Goal: Task Accomplishment & Management: Manage account settings

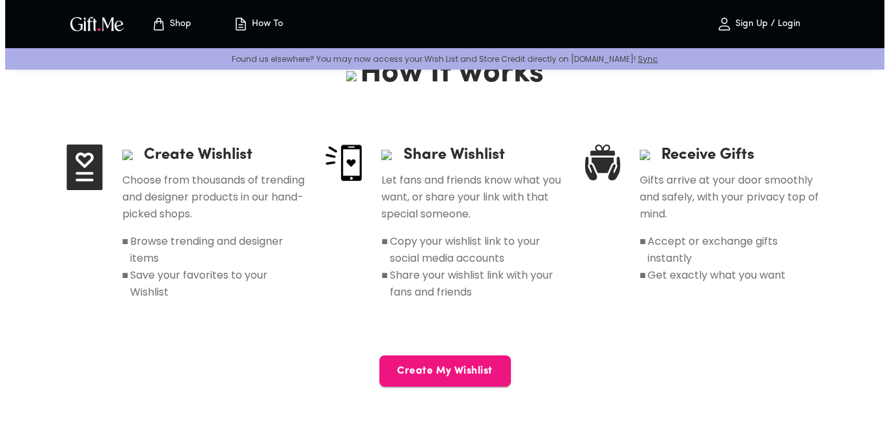
scroll to position [65, 0]
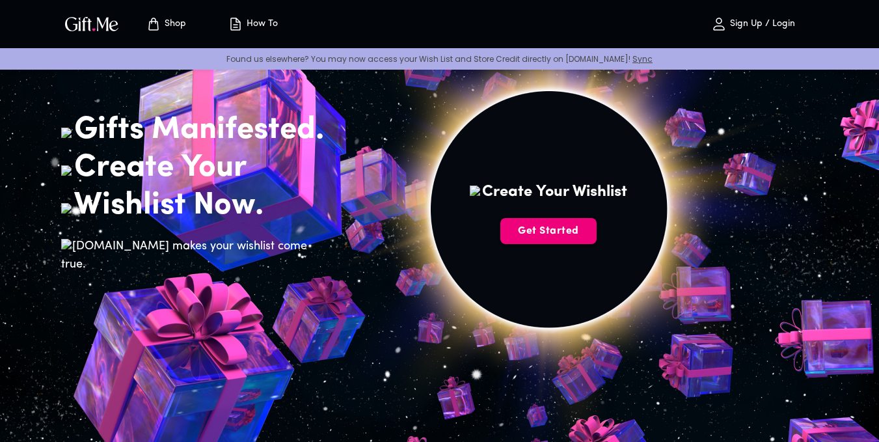
click at [567, 238] on span "Get Started" at bounding box center [548, 231] width 96 height 14
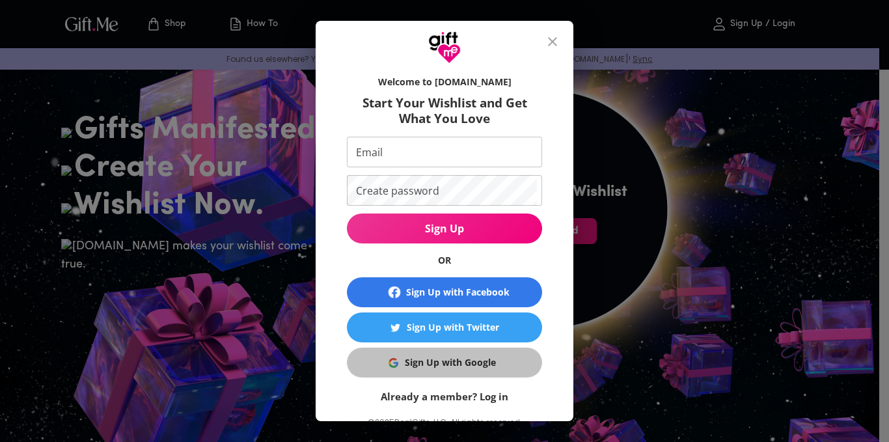
click at [490, 368] on span "Sign Up with Google" at bounding box center [442, 362] width 179 height 14
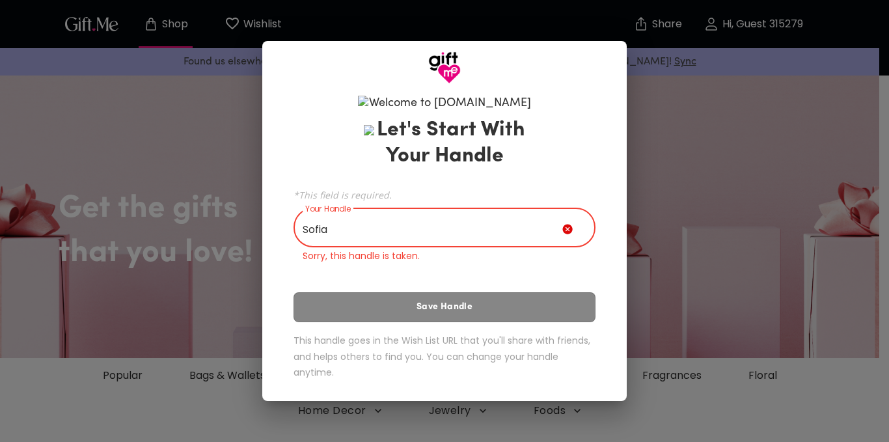
click at [379, 238] on input "Sofia" at bounding box center [427, 229] width 269 height 36
type input "S"
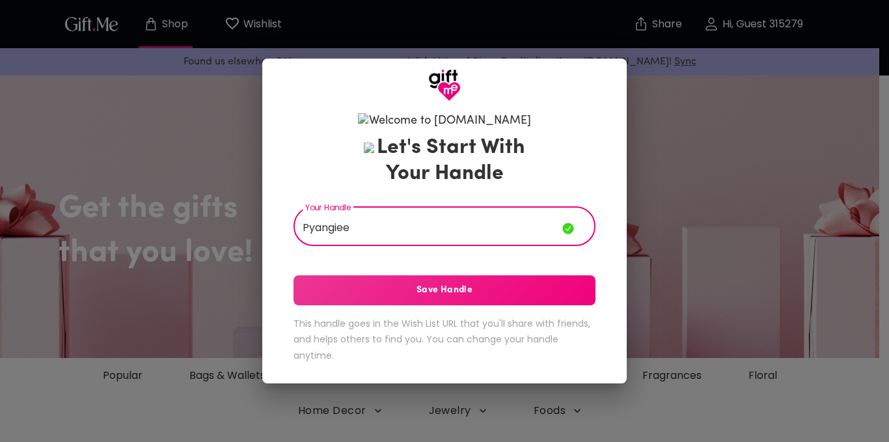
type input "Pyangiee"
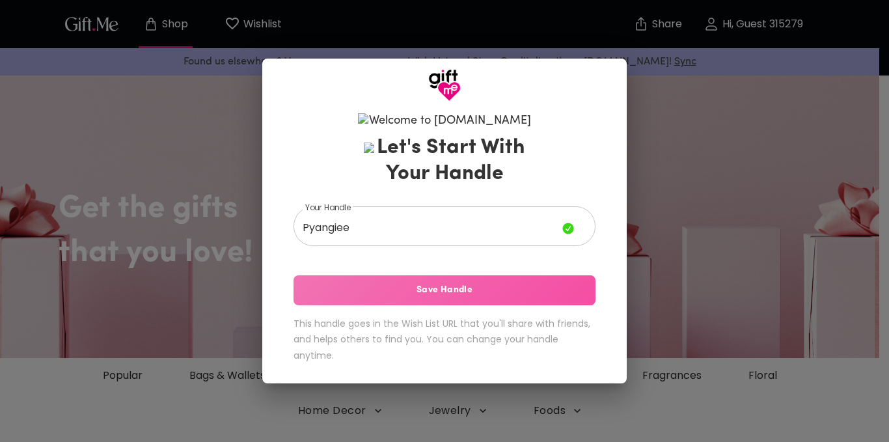
click at [458, 297] on span "Save Handle" at bounding box center [444, 290] width 302 height 14
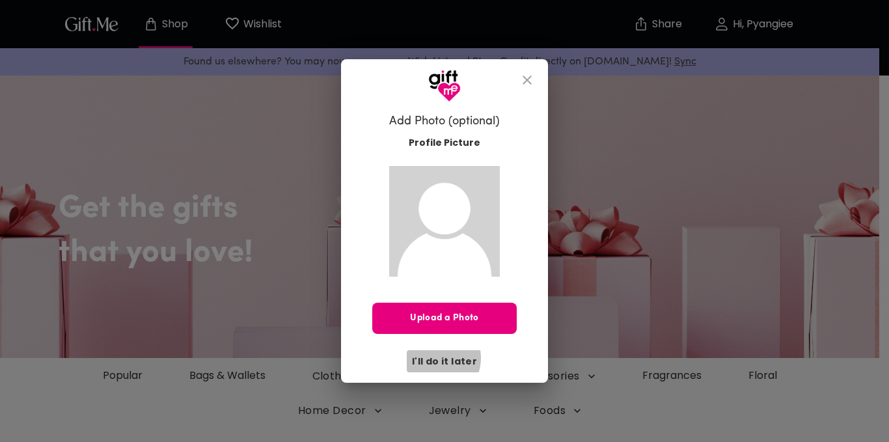
click at [436, 358] on span "I'll do it later" at bounding box center [444, 361] width 65 height 14
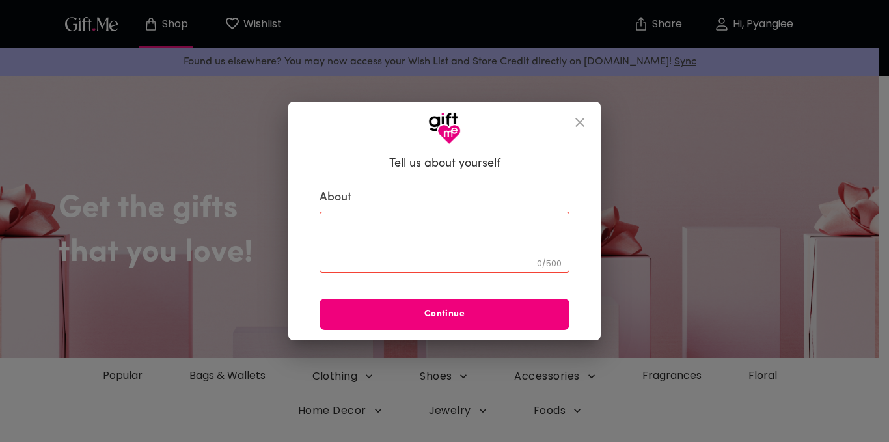
click at [521, 317] on span "Continue" at bounding box center [444, 314] width 250 height 14
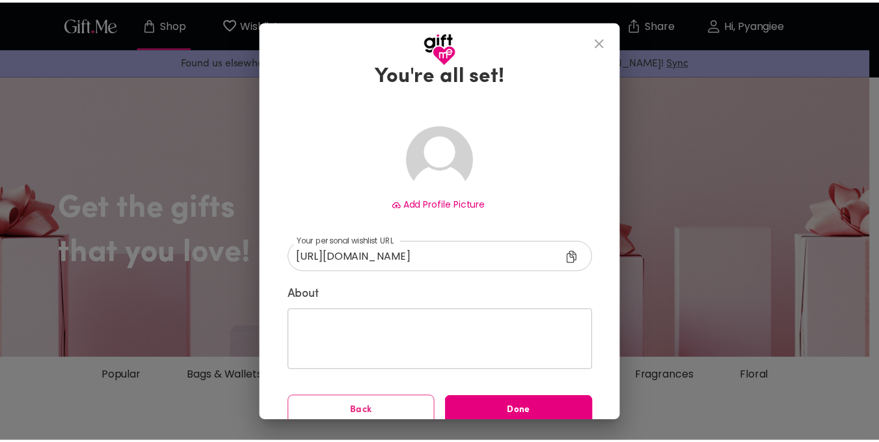
scroll to position [52, 0]
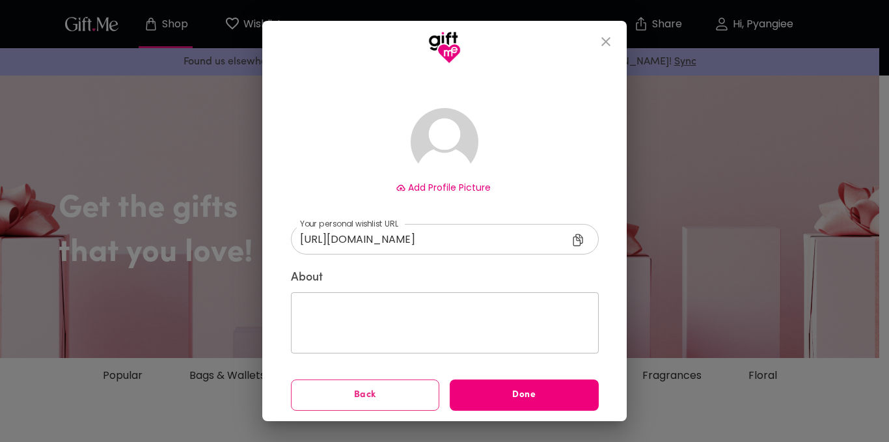
click at [495, 392] on span "Done" at bounding box center [523, 395] width 149 height 14
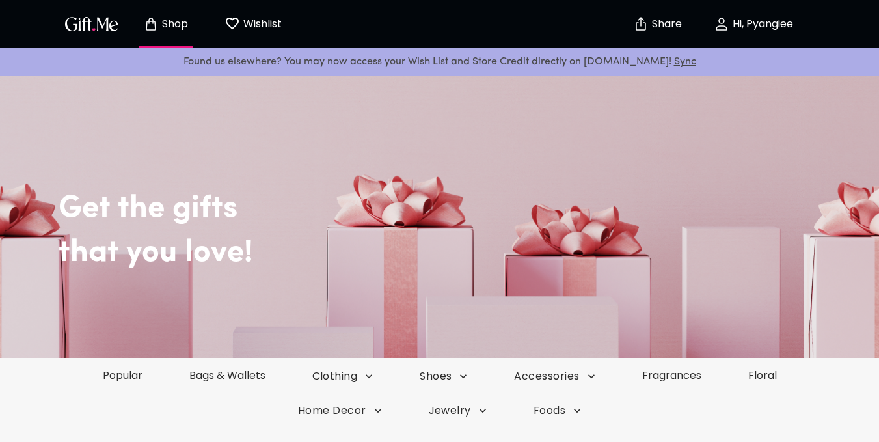
click at [744, 25] on p "Hi, Pyangiee" at bounding box center [761, 24] width 64 height 11
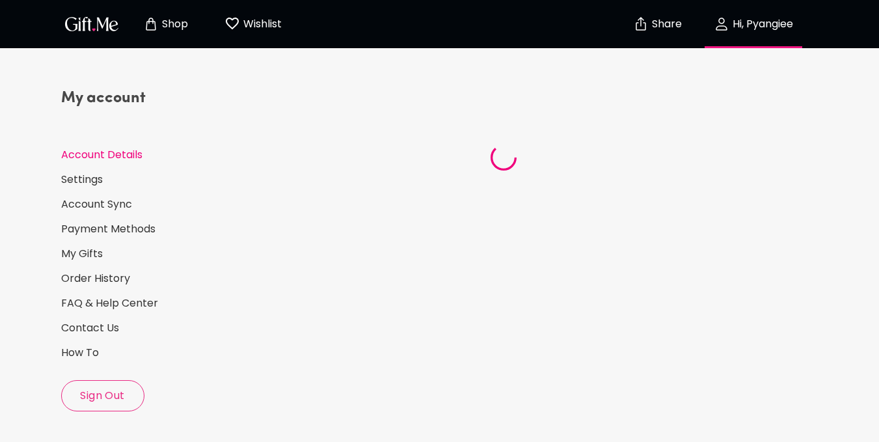
select select "US"
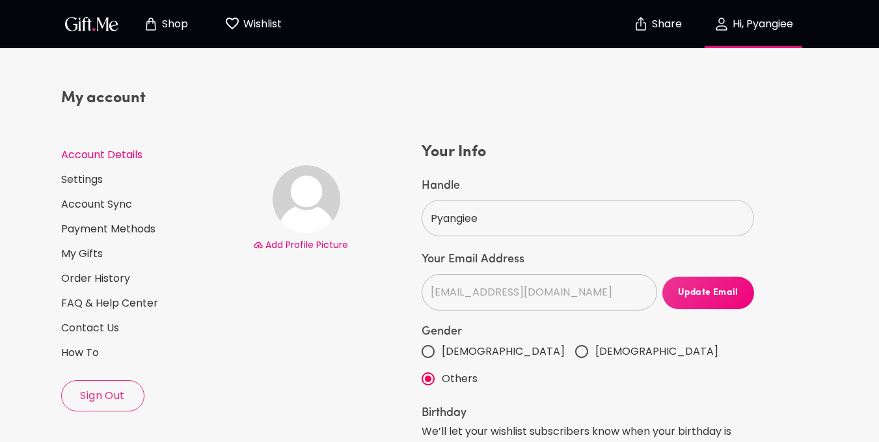
click at [96, 390] on span "Sign Out" at bounding box center [103, 395] width 82 height 14
